Goal: Use online tool/utility: Utilize a website feature to perform a specific function

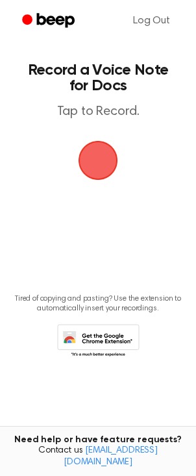
click at [97, 164] on span "button" at bounding box center [98, 160] width 73 height 73
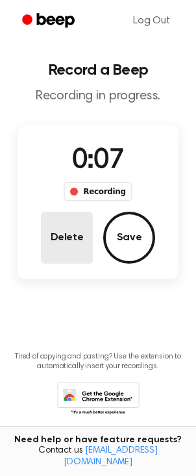
click at [65, 241] on button "Delete" at bounding box center [67, 237] width 52 height 52
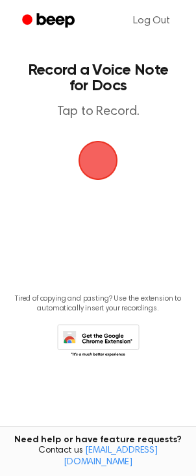
click at [98, 162] on span "button" at bounding box center [97, 160] width 71 height 71
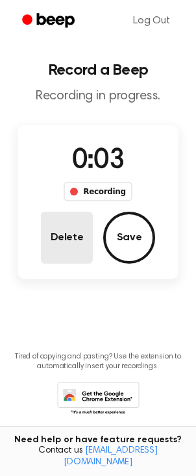
click at [45, 233] on button "Delete" at bounding box center [67, 237] width 52 height 52
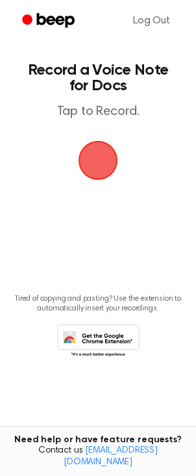
click at [90, 167] on span "button" at bounding box center [98, 160] width 73 height 73
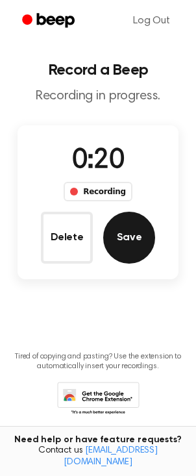
click at [132, 235] on button "Save" at bounding box center [129, 237] width 52 height 52
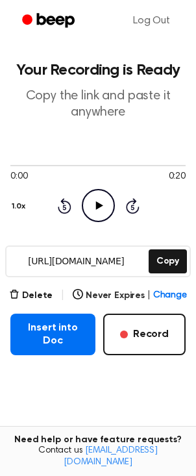
click at [97, 210] on icon "Play Audio" at bounding box center [98, 205] width 33 height 33
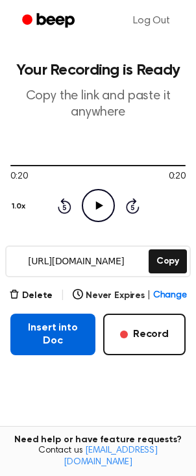
click at [56, 334] on button "Insert into Doc" at bounding box center [52, 334] width 85 height 42
click at [53, 333] on button "Insert into Doc" at bounding box center [52, 334] width 85 height 42
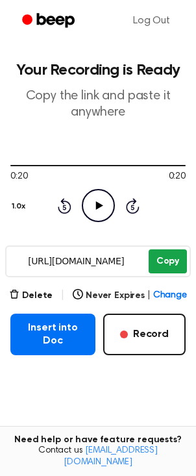
click at [165, 260] on button "Copy" at bounding box center [168, 261] width 38 height 24
